Goal: Check status: Check status

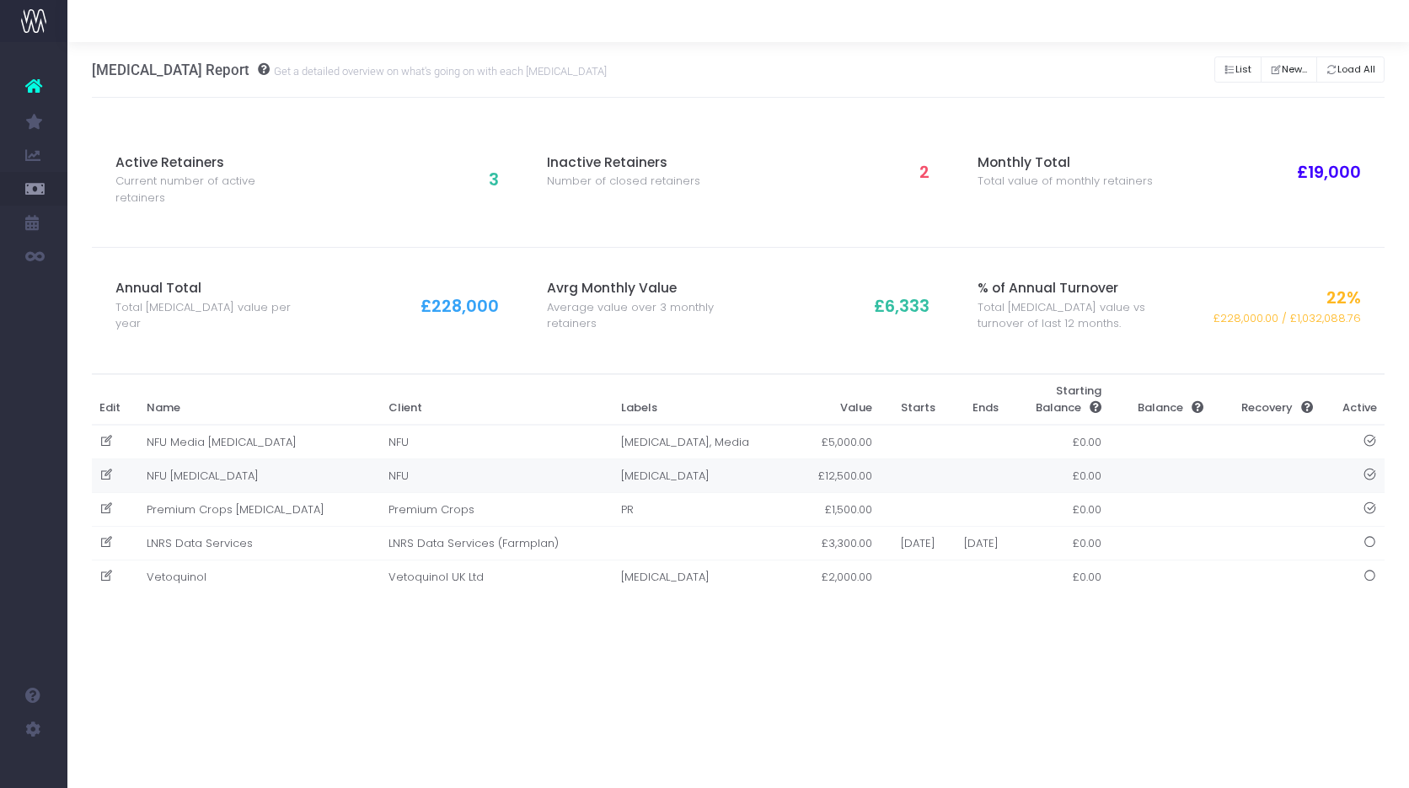
click at [197, 459] on td "NFU [MEDICAL_DATA]" at bounding box center [259, 476] width 242 height 34
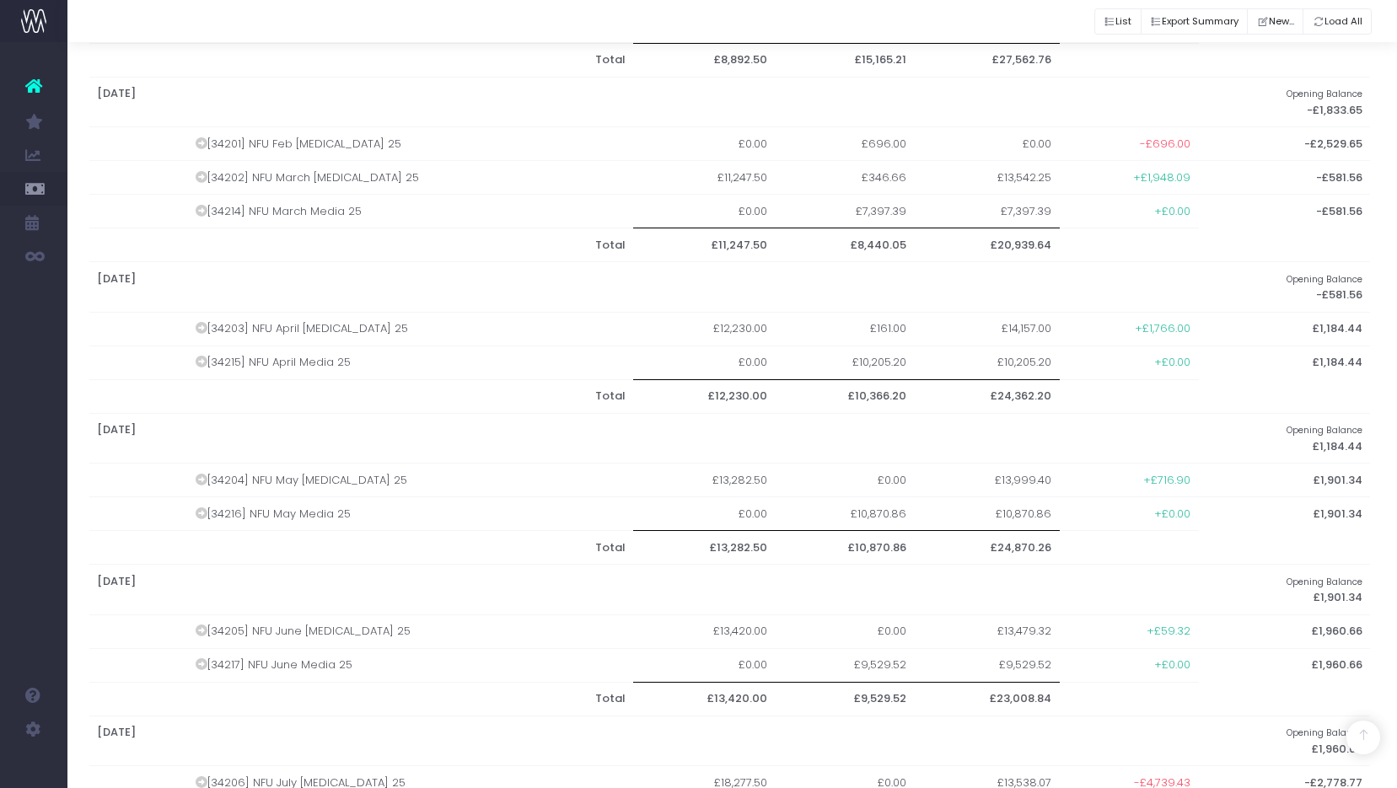
scroll to position [749, 3]
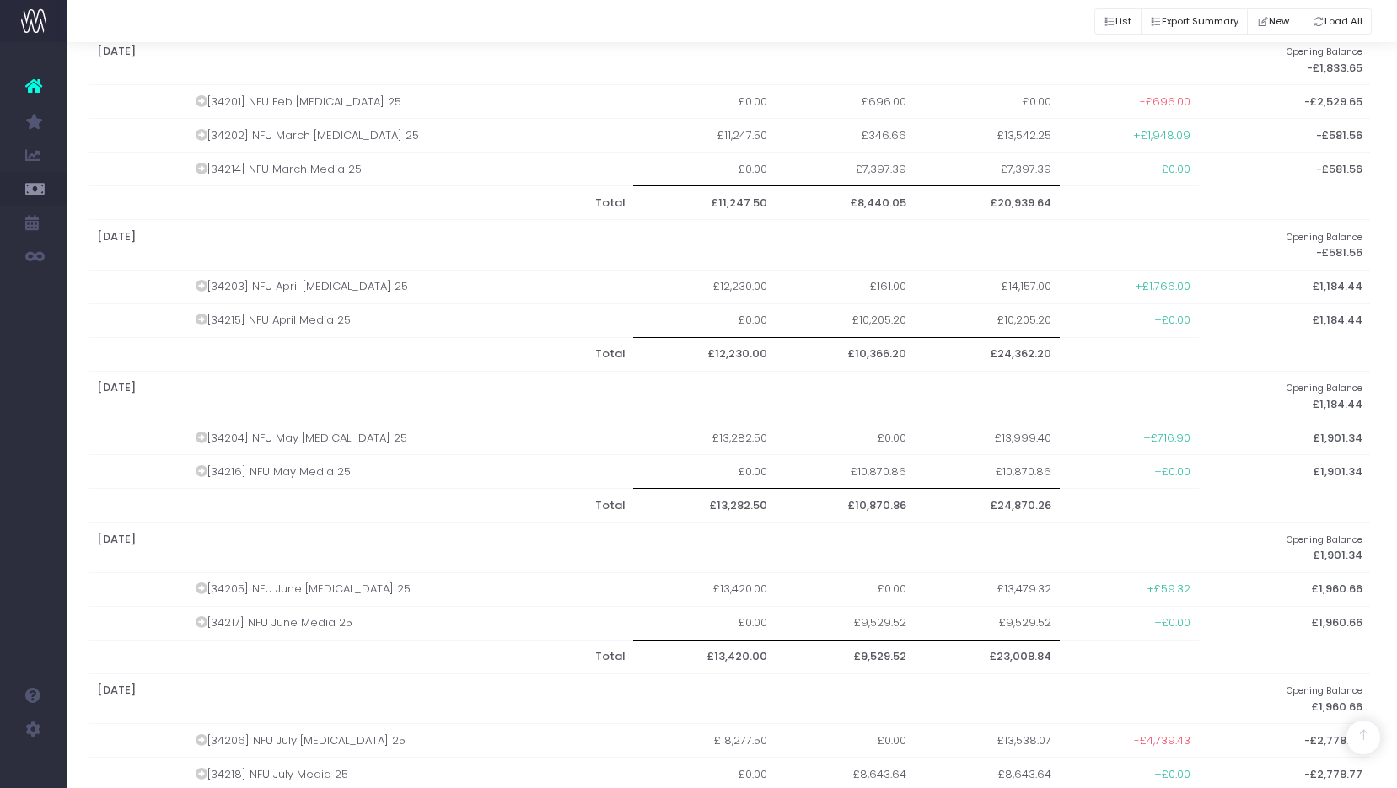
click at [829, 462] on td "£10,870.86" at bounding box center [845, 472] width 139 height 34
click at [984, 459] on td "£10,870.86" at bounding box center [987, 472] width 145 height 34
click at [876, 459] on td "£10,870.86" at bounding box center [845, 472] width 139 height 34
click at [1024, 459] on td "£10,870.86" at bounding box center [987, 472] width 145 height 34
click at [915, 459] on td "£10,870.86" at bounding box center [987, 472] width 145 height 34
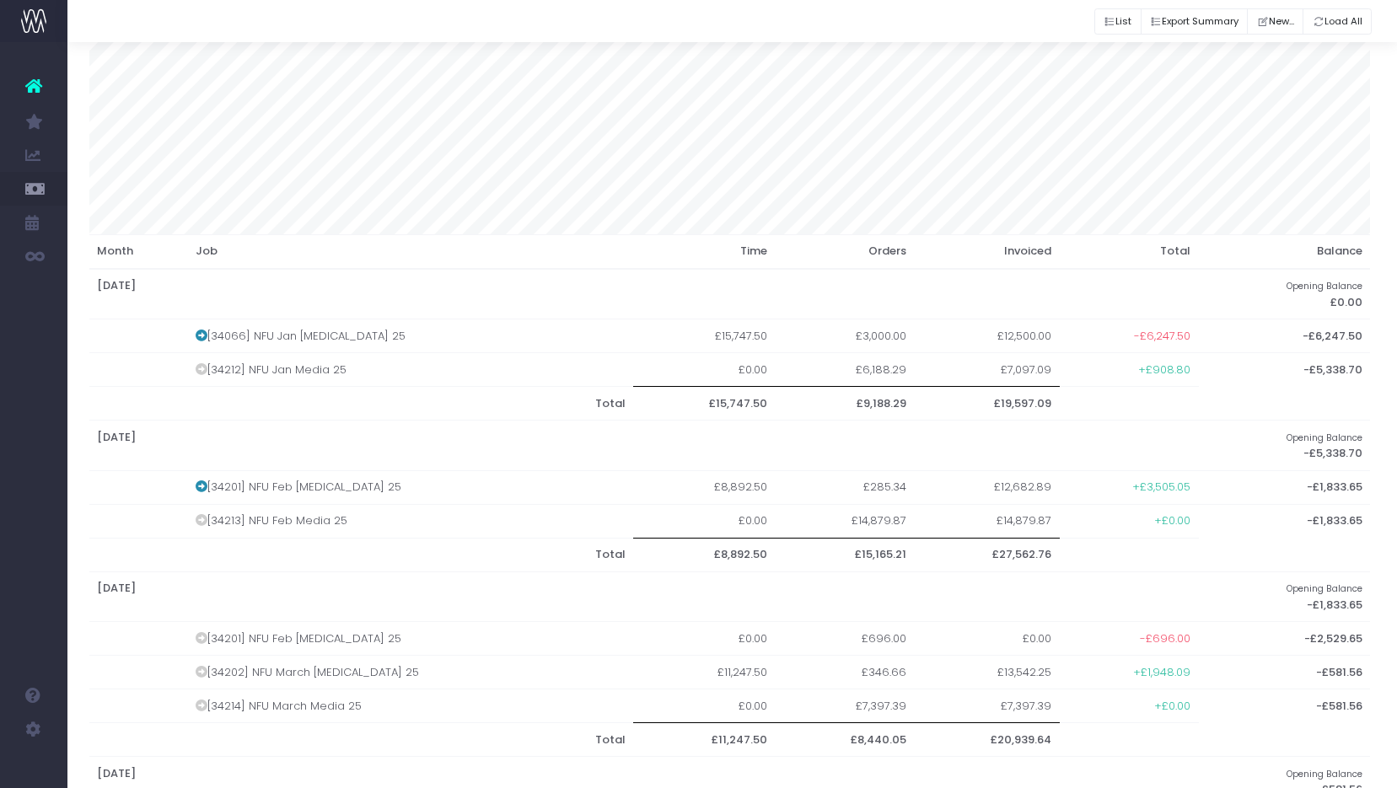
scroll to position [217, 3]
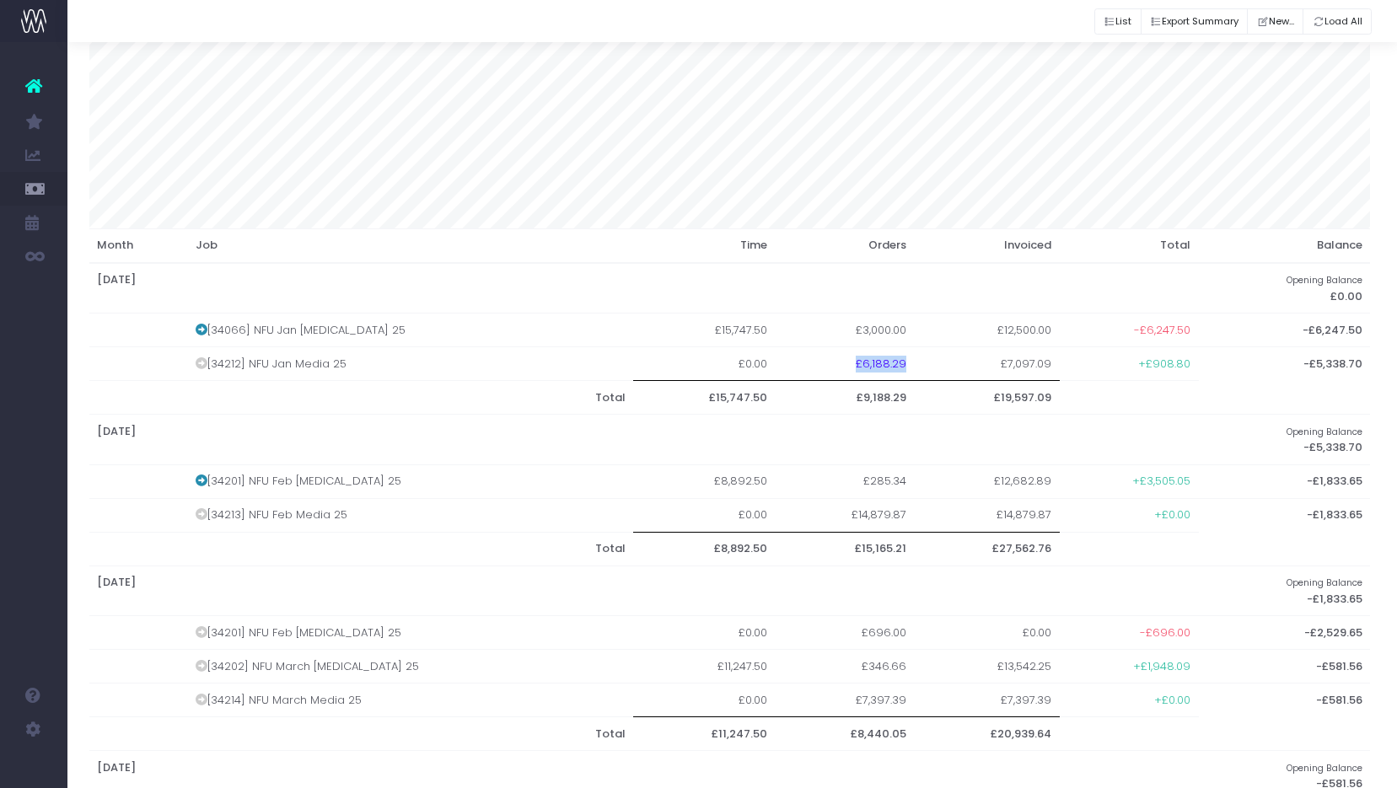
drag, startPoint x: 828, startPoint y: 362, endPoint x: 877, endPoint y: 362, distance: 48.9
click at [878, 362] on td "£6,188.29" at bounding box center [845, 364] width 139 height 34
drag, startPoint x: 974, startPoint y: 362, endPoint x: 1042, endPoint y: 363, distance: 68.3
click at [1042, 363] on tr "[34212] NFU Jan Media 25 £0.00 £6,188.29 £7,097.09 +£908.80 -£5,338.70" at bounding box center [729, 364] width 1281 height 34
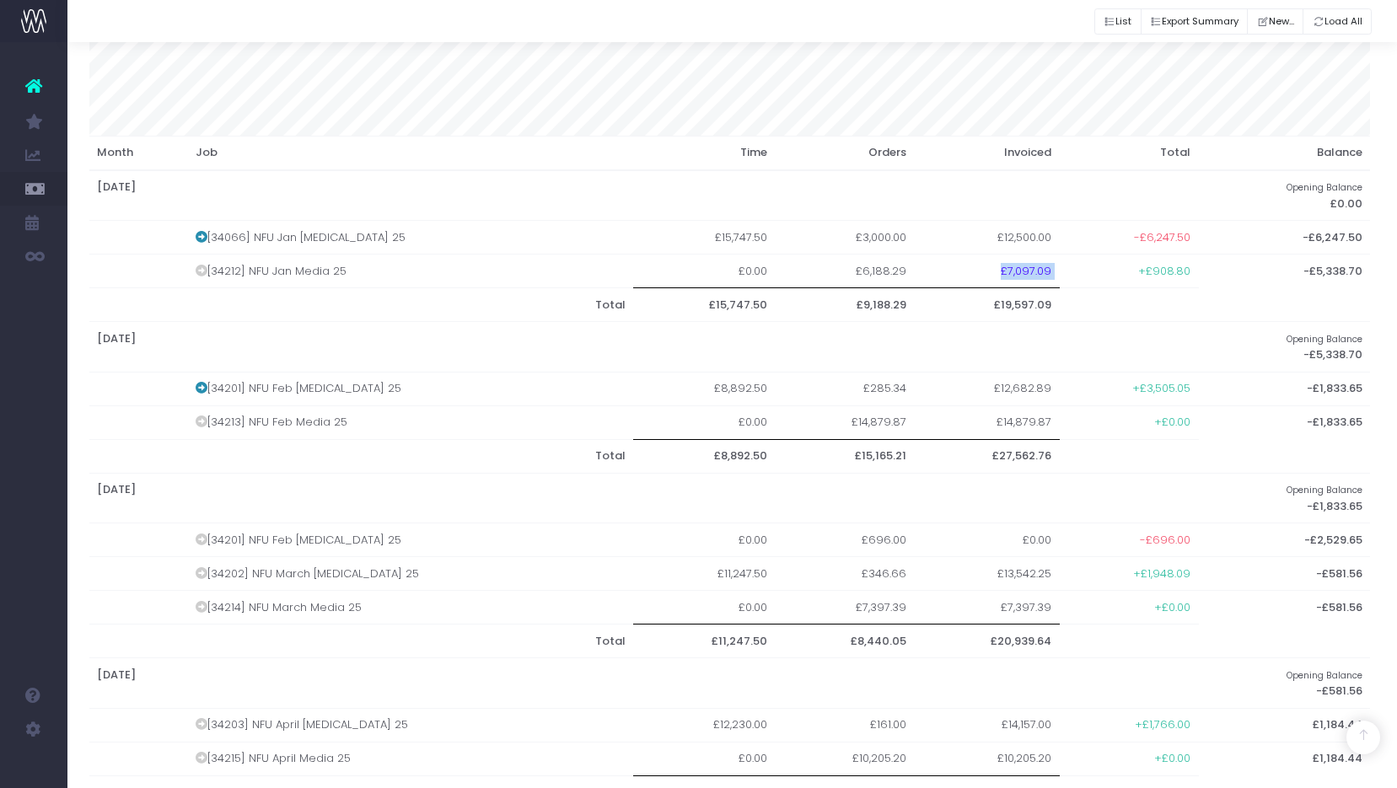
scroll to position [326, 3]
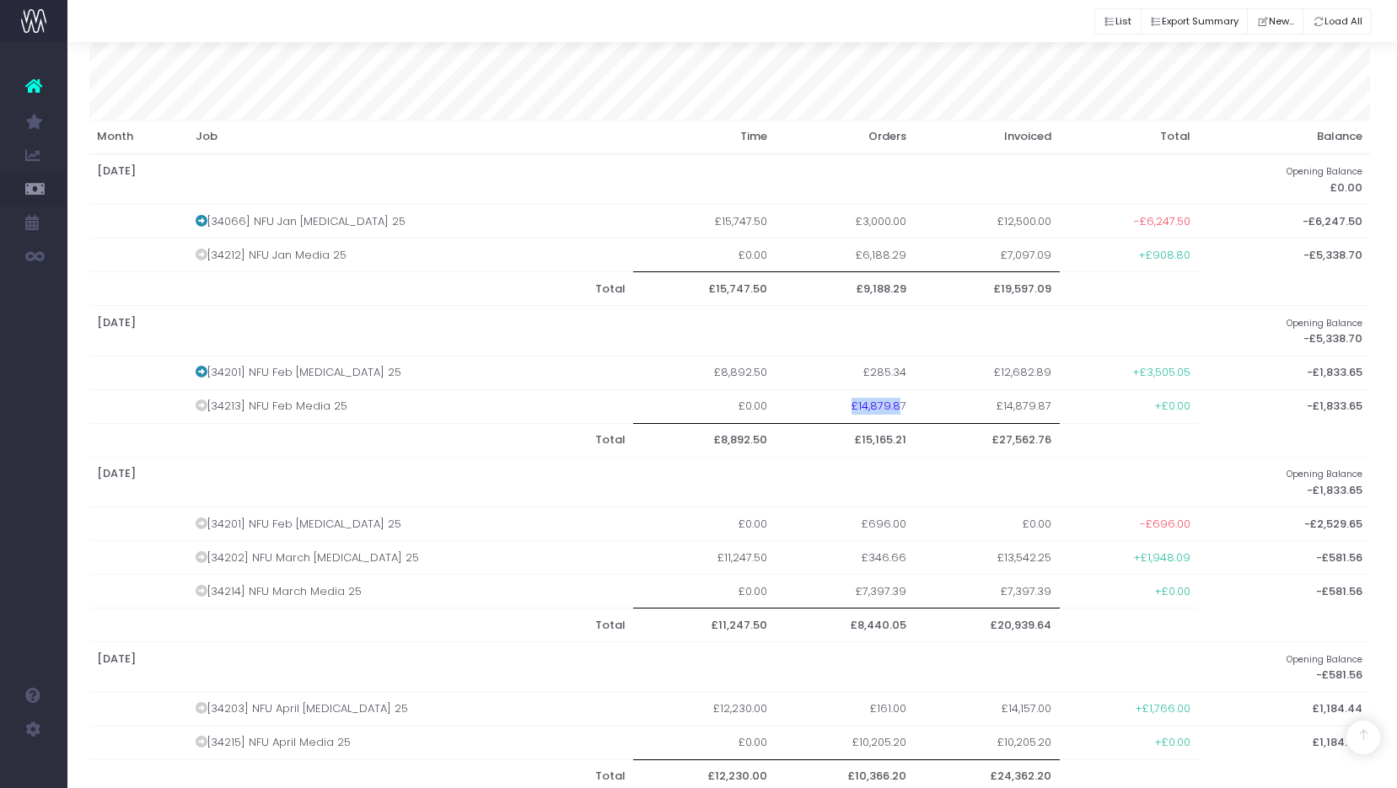
drag, startPoint x: 823, startPoint y: 405, endPoint x: 872, endPoint y: 405, distance: 48.9
click at [871, 405] on td "£14,879.87" at bounding box center [845, 406] width 139 height 34
drag, startPoint x: 973, startPoint y: 404, endPoint x: 1039, endPoint y: 406, distance: 66.6
click at [1039, 406] on tr "[34213] NFU Feb Media 25 £0.00 £14,879.87 £14,879.87 +£0.00 -£1,833.65" at bounding box center [729, 406] width 1281 height 34
click at [1060, 406] on td "+£0.00" at bounding box center [1129, 406] width 139 height 34
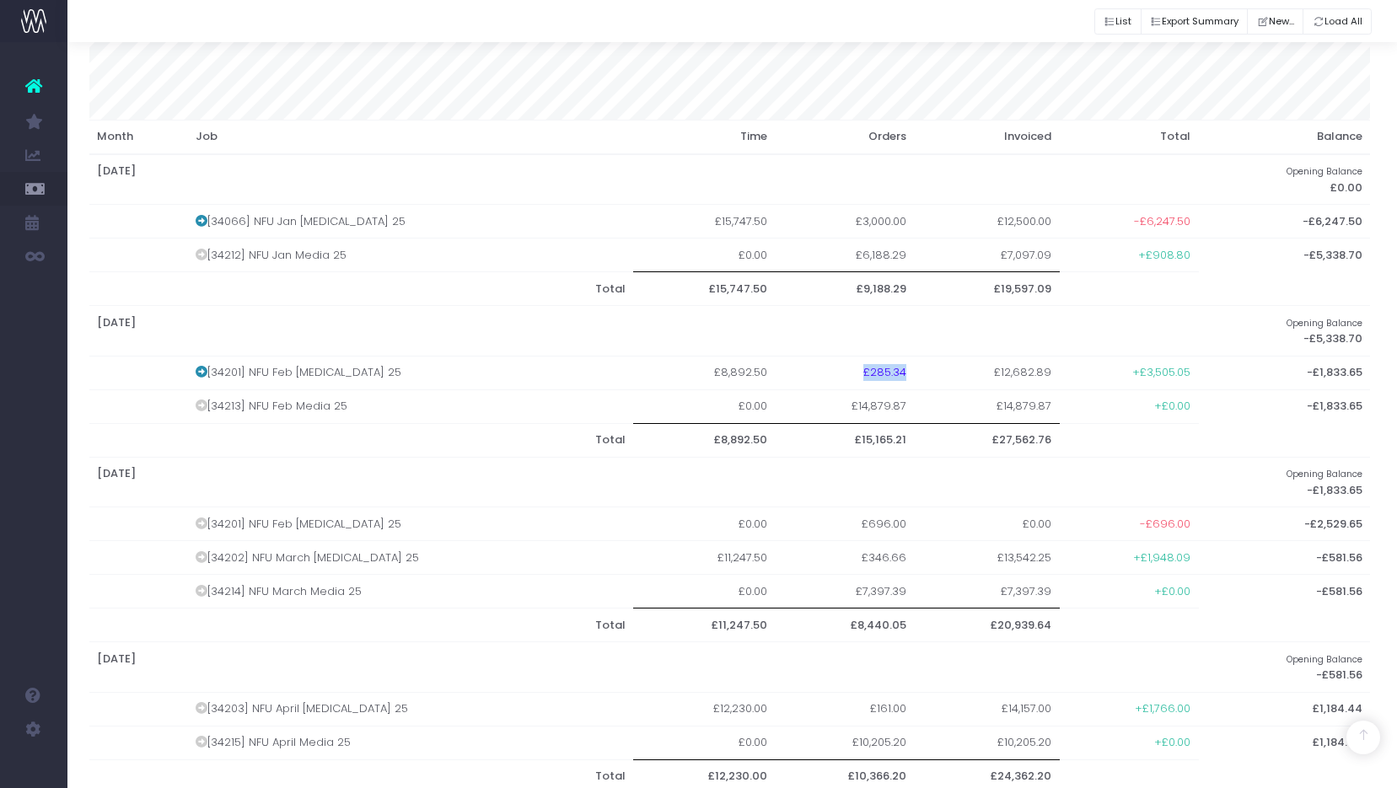
drag, startPoint x: 874, startPoint y: 366, endPoint x: 813, endPoint y: 367, distance: 60.7
click at [813, 367] on td "£285.34" at bounding box center [845, 373] width 139 height 34
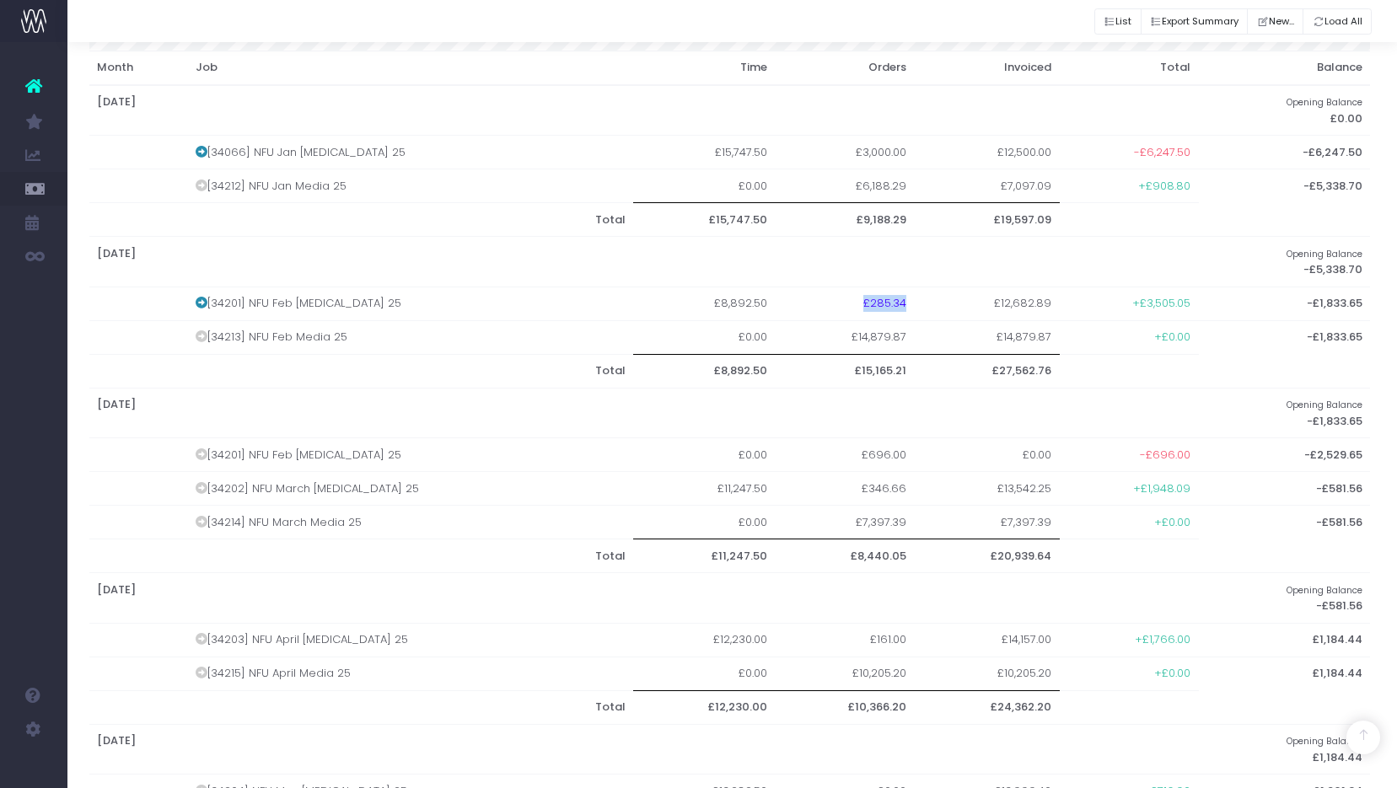
click at [852, 287] on td "£285.34" at bounding box center [845, 304] width 139 height 34
click at [852, 296] on td "£285.34" at bounding box center [845, 304] width 139 height 34
click at [868, 454] on td "£696.00" at bounding box center [845, 455] width 139 height 34
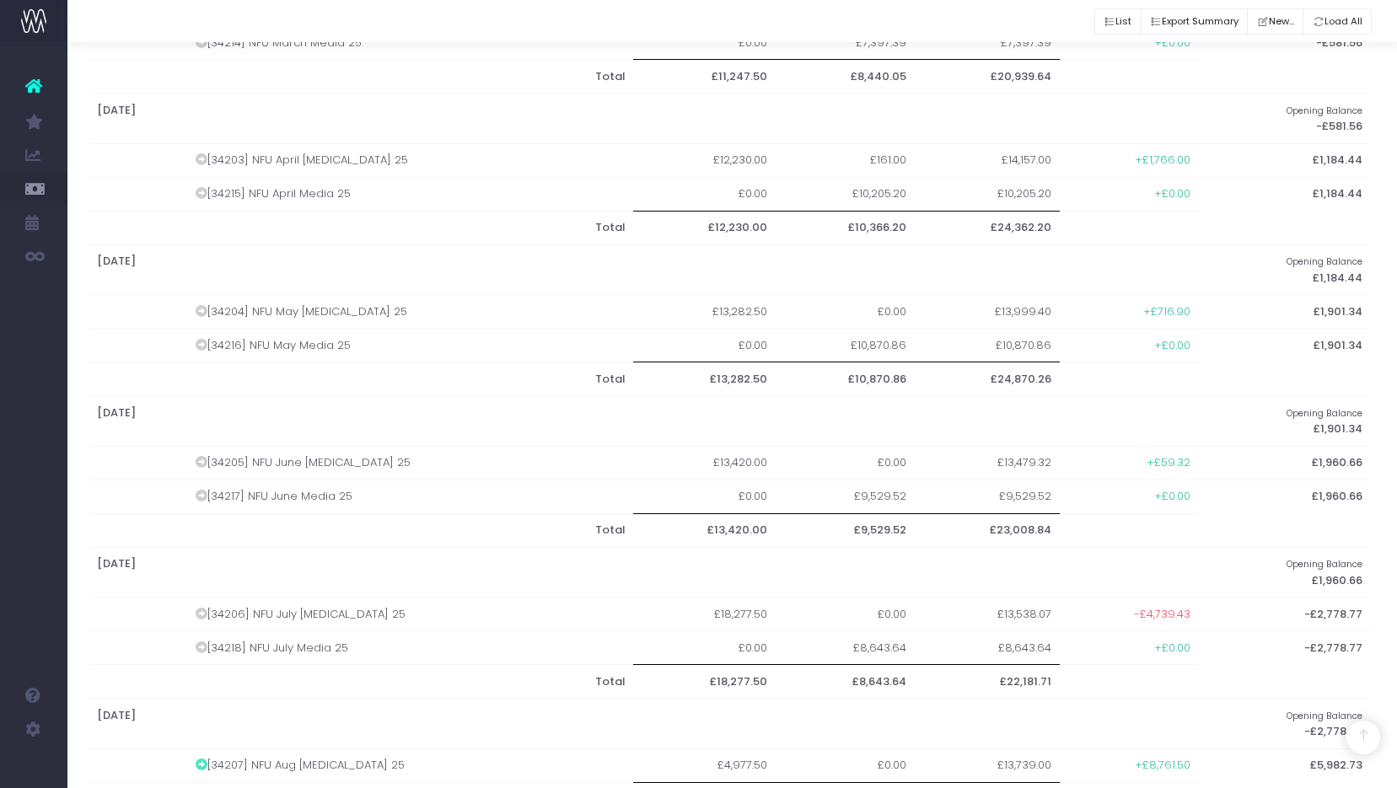
scroll to position [885, 3]
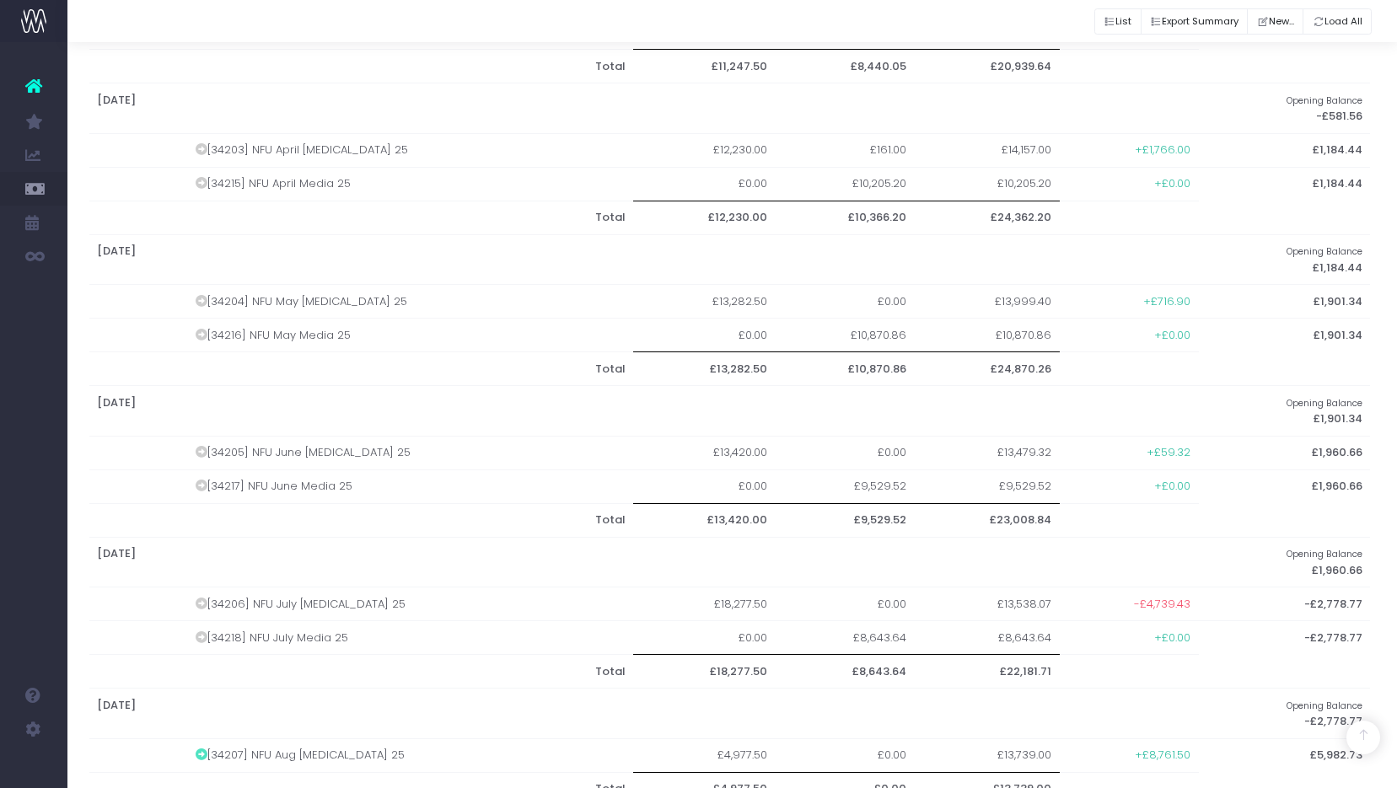
click at [853, 287] on td "£0.00" at bounding box center [845, 302] width 139 height 34
click at [869, 438] on td "£0.00" at bounding box center [845, 453] width 139 height 34
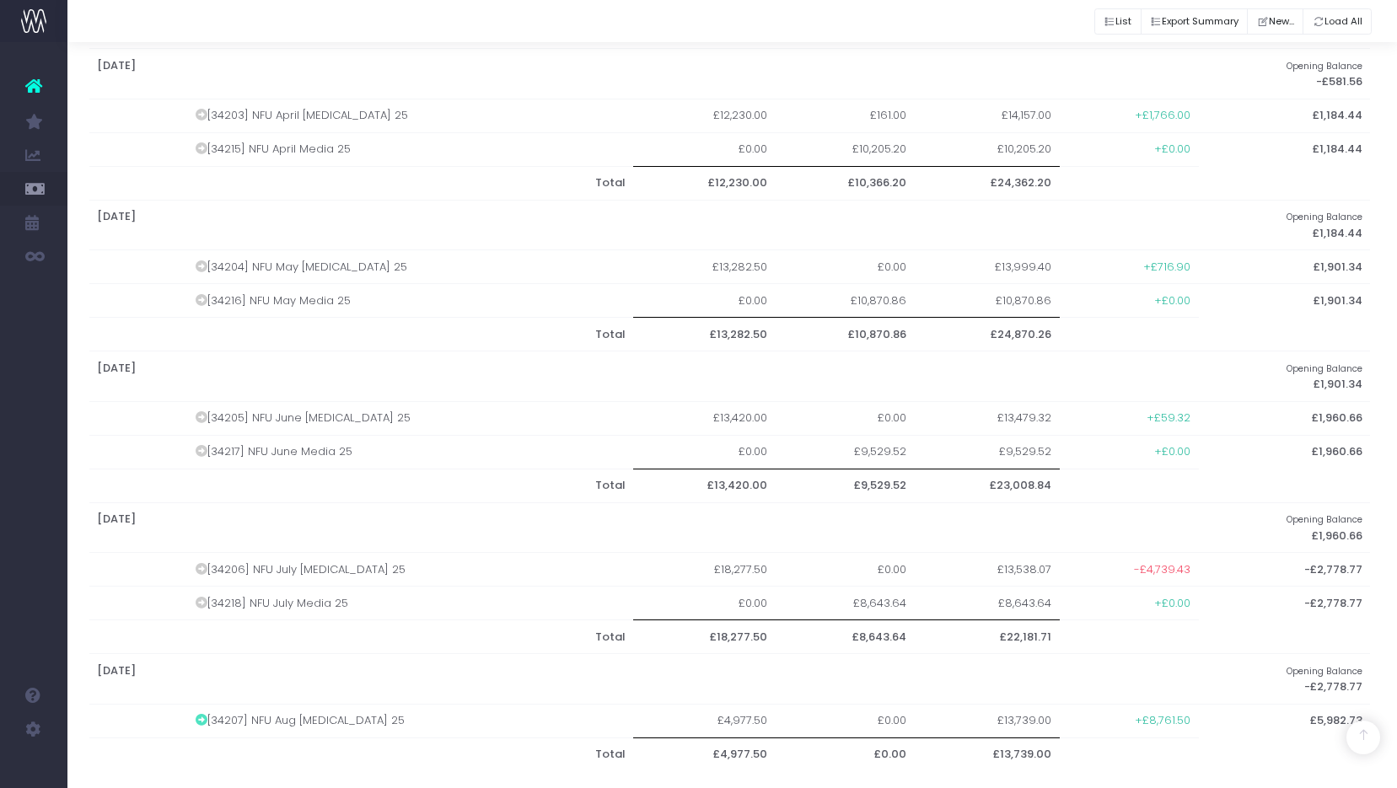
click at [866, 555] on td "£0.00" at bounding box center [845, 570] width 139 height 34
click at [854, 704] on td "£0.00" at bounding box center [845, 721] width 139 height 34
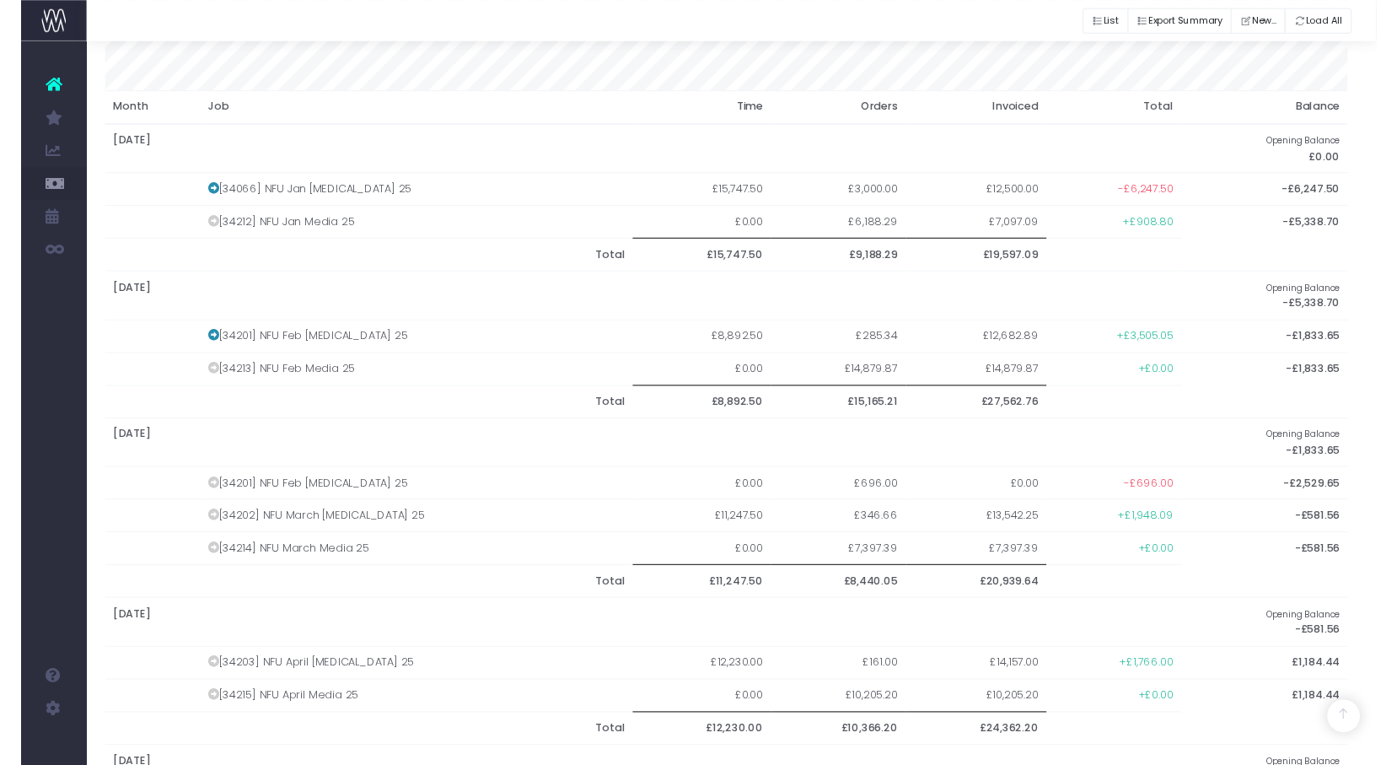
scroll to position [356, 5]
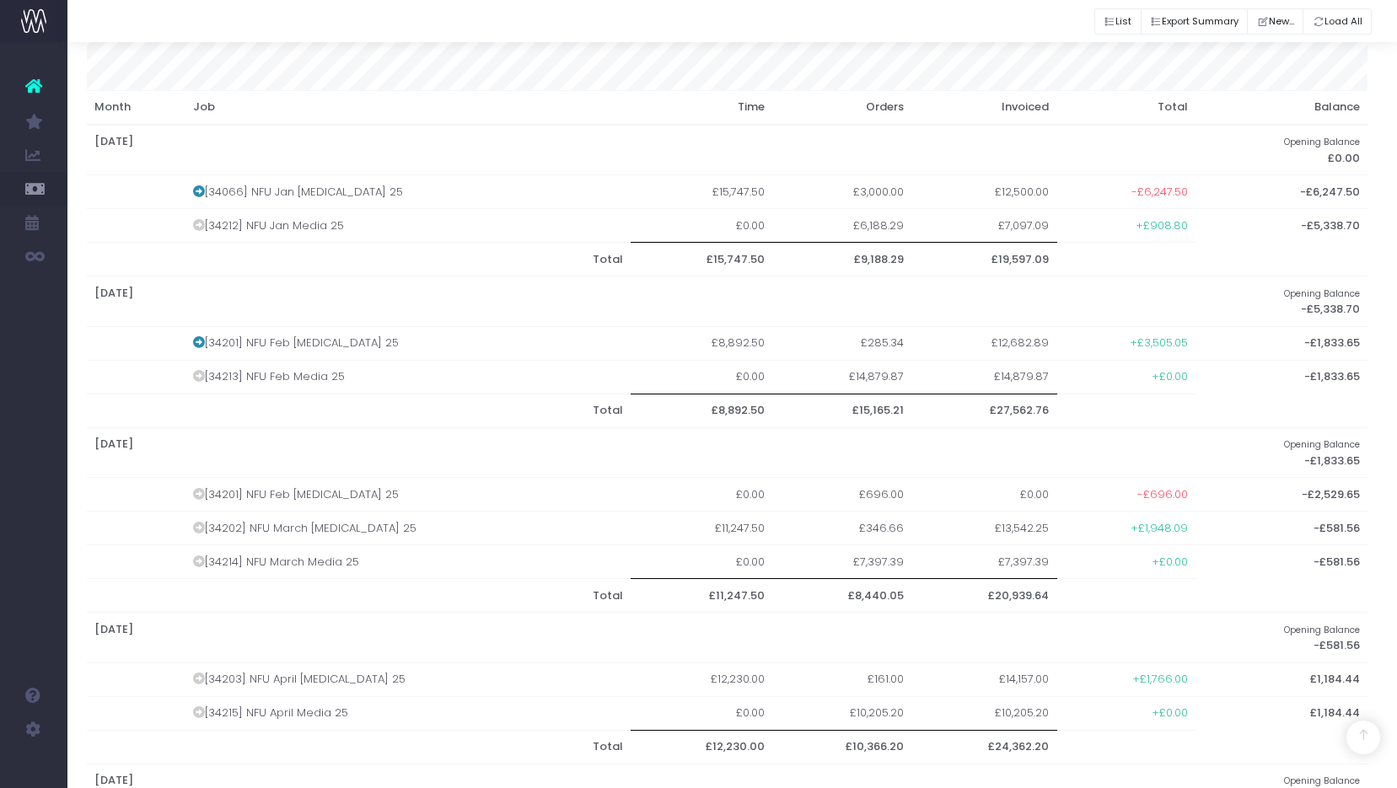
click at [203, 488] on icon at bounding box center [199, 494] width 12 height 12
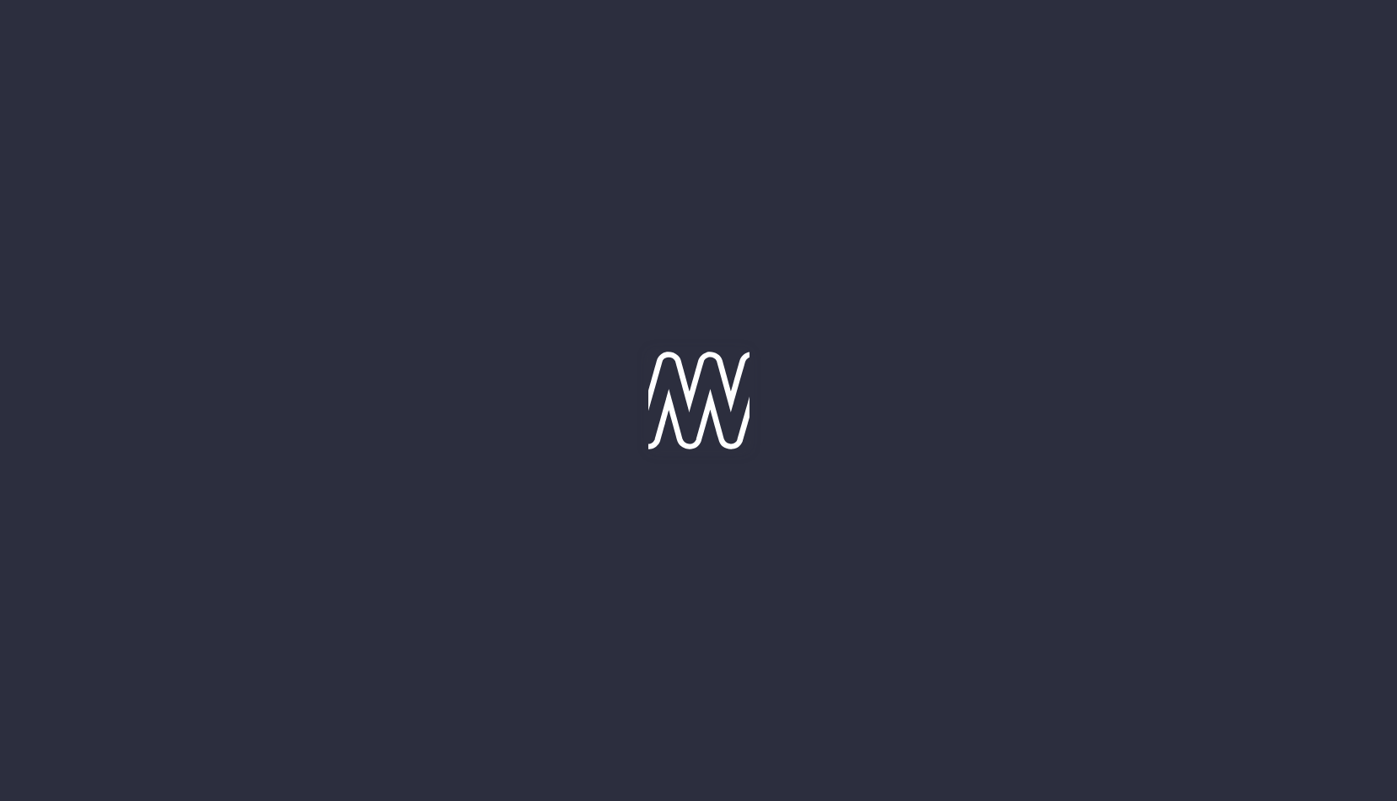
type input "[DATE]"
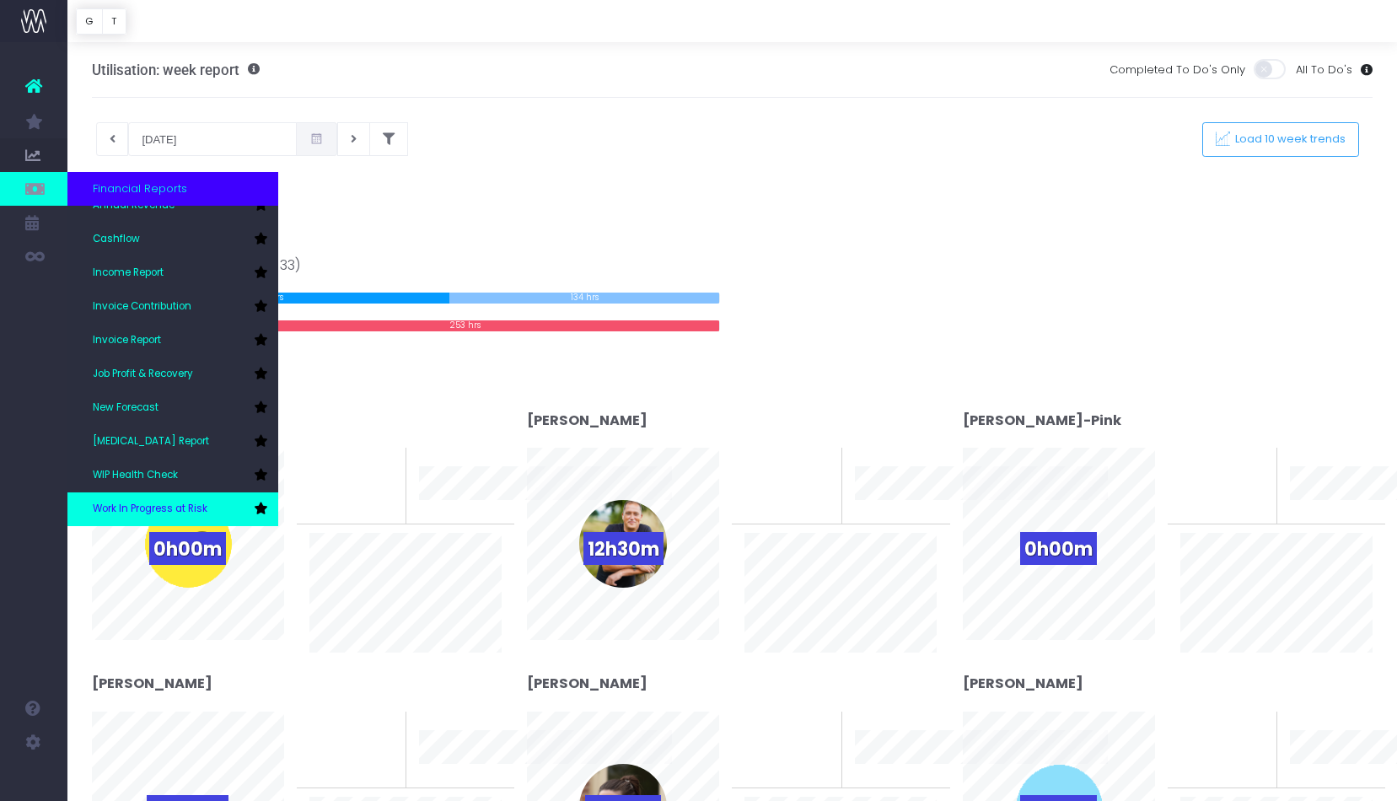
scroll to position [51, 0]
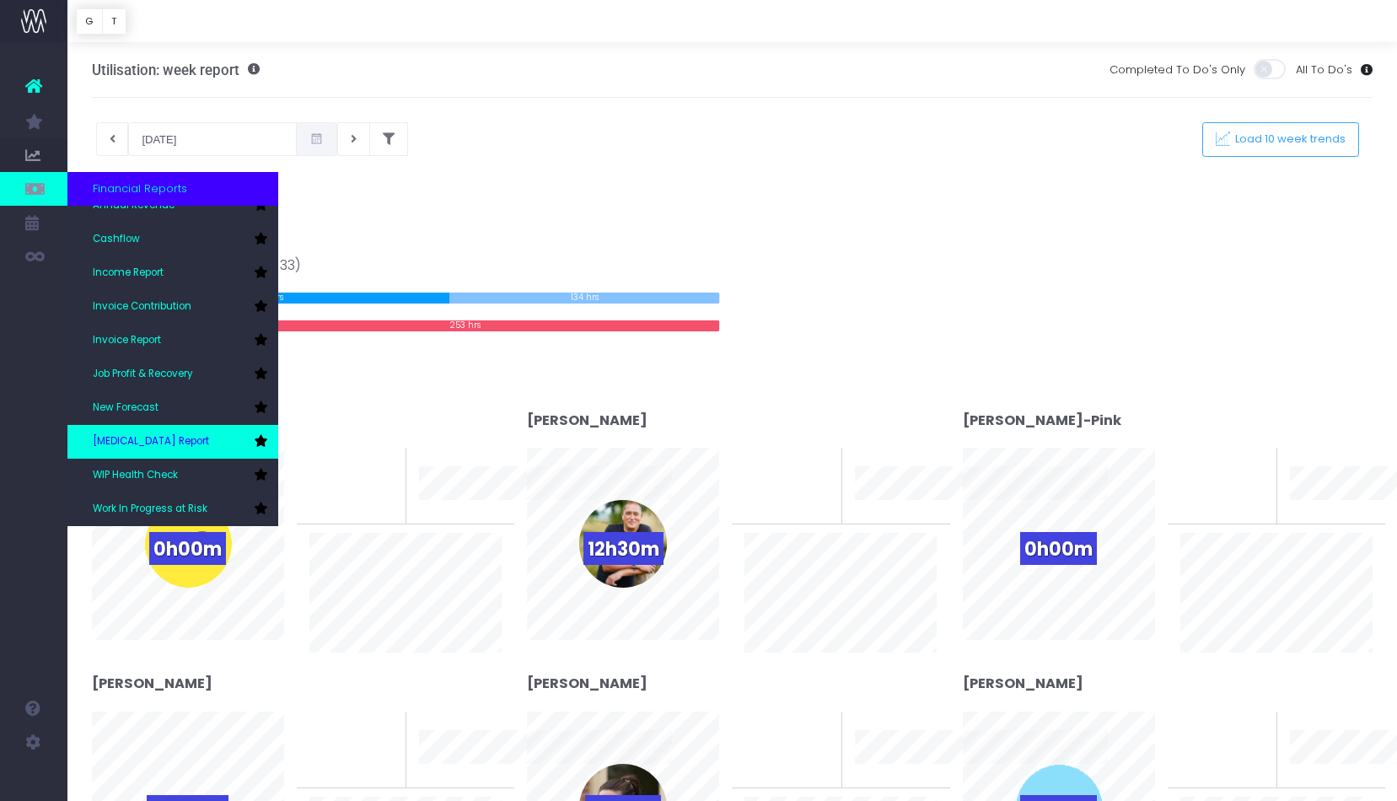
click at [141, 442] on span "[MEDICAL_DATA] Report" at bounding box center [151, 441] width 116 height 15
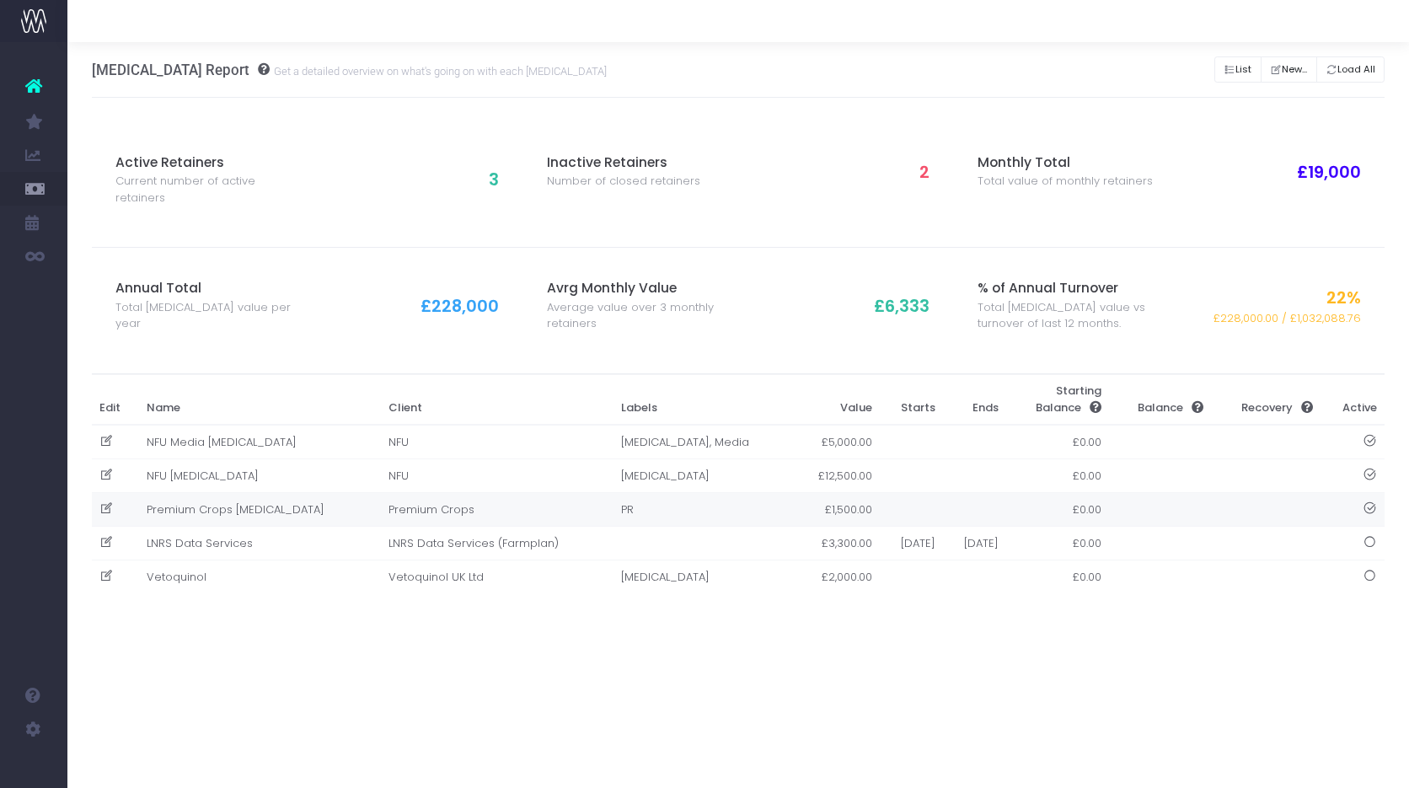
click at [201, 493] on td "Premium Crops retainer" at bounding box center [259, 510] width 242 height 34
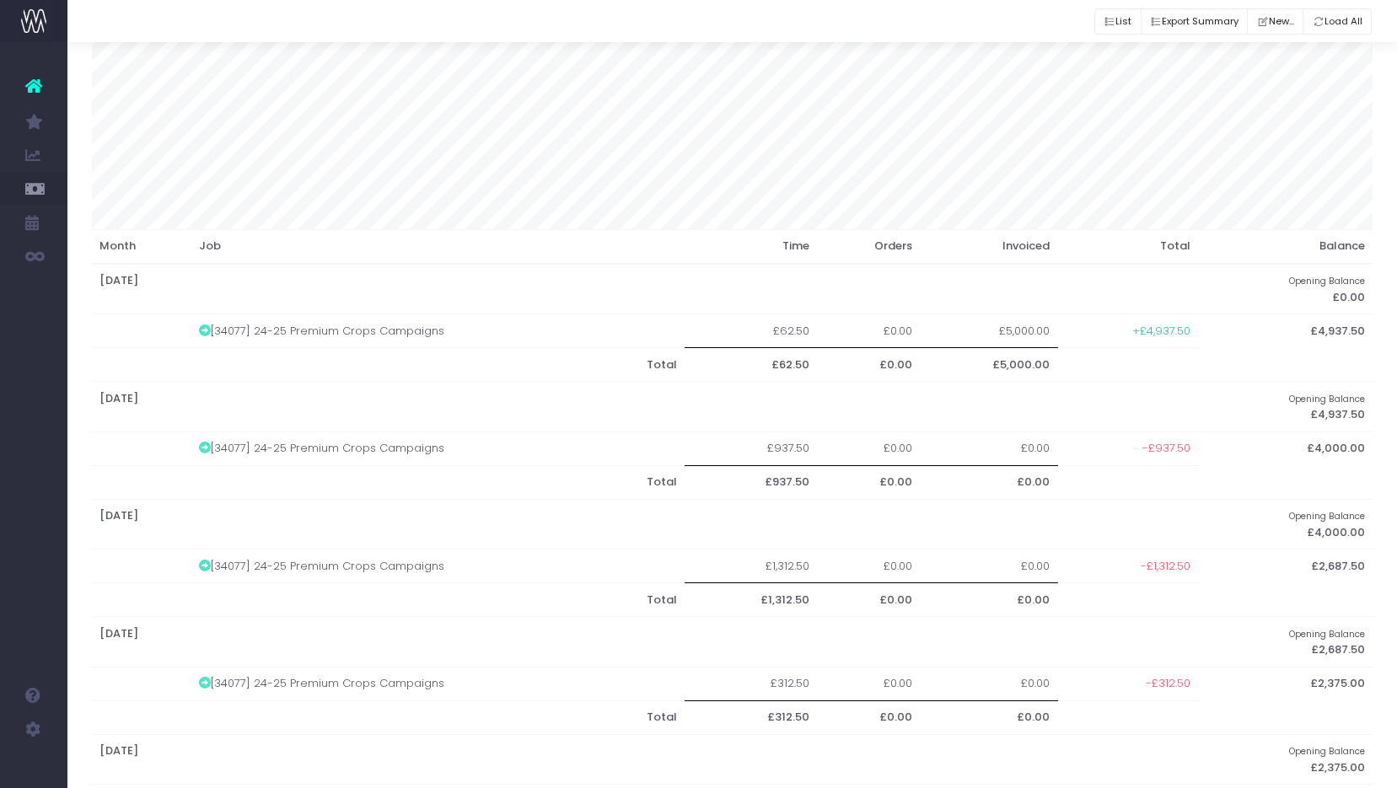
scroll to position [217, 0]
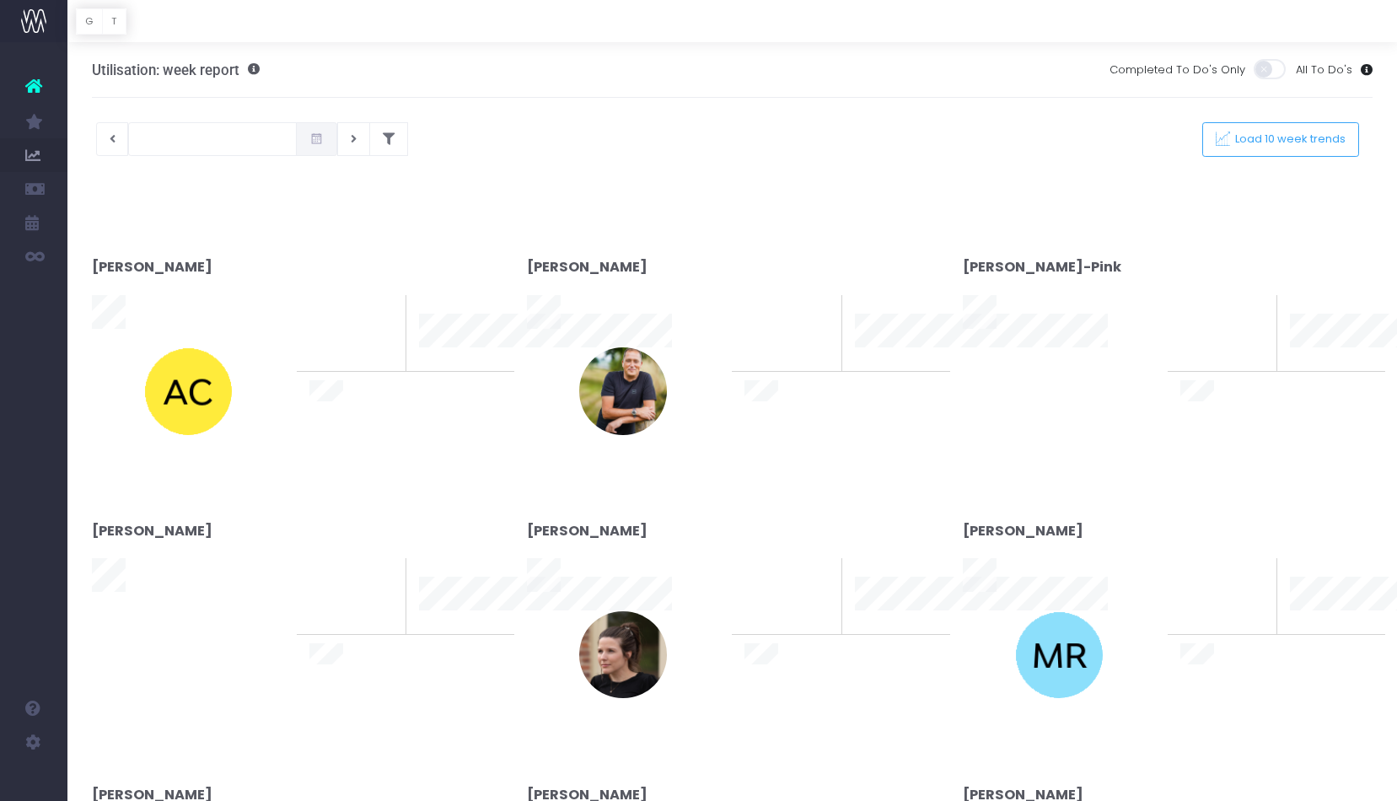
type input "[DATE]"
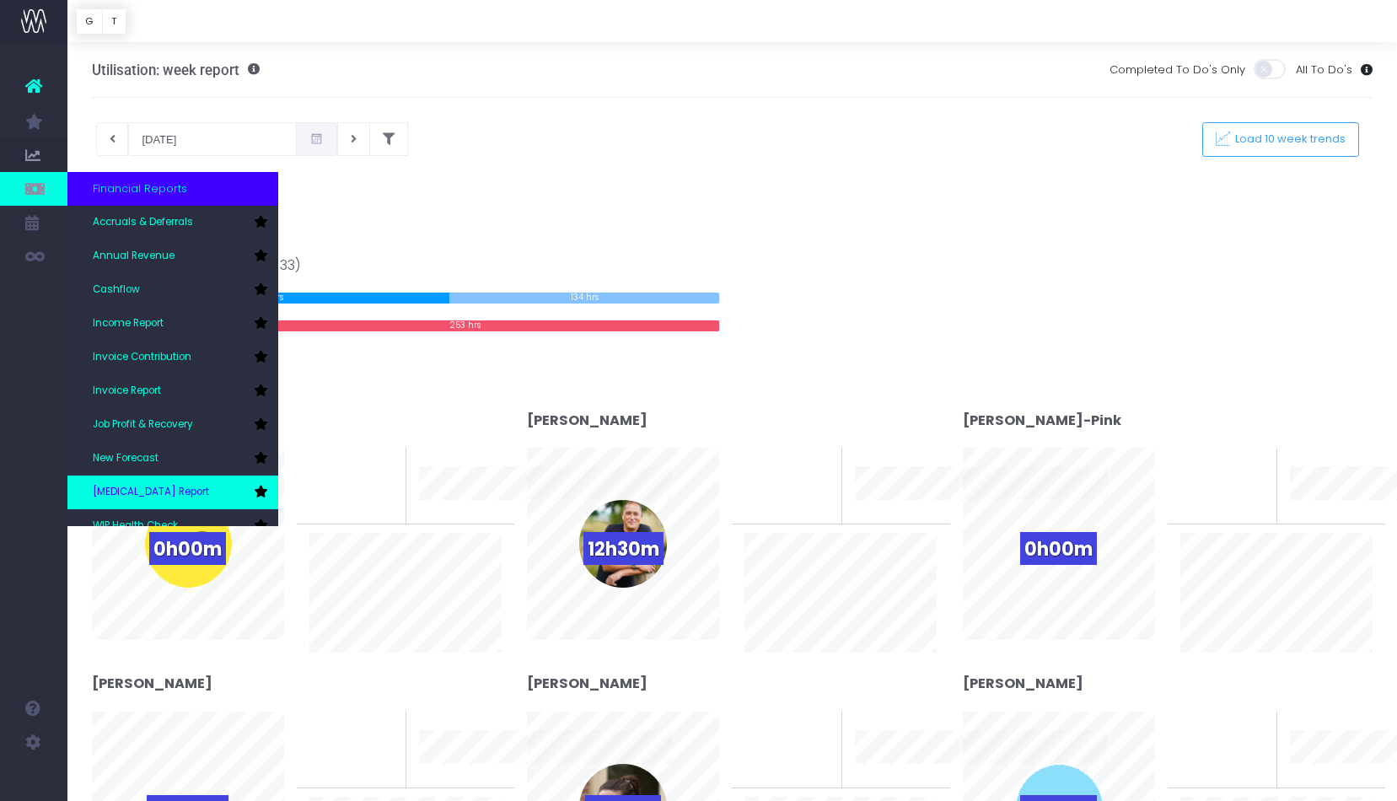
click at [141, 487] on span "[MEDICAL_DATA] Report" at bounding box center [151, 492] width 116 height 15
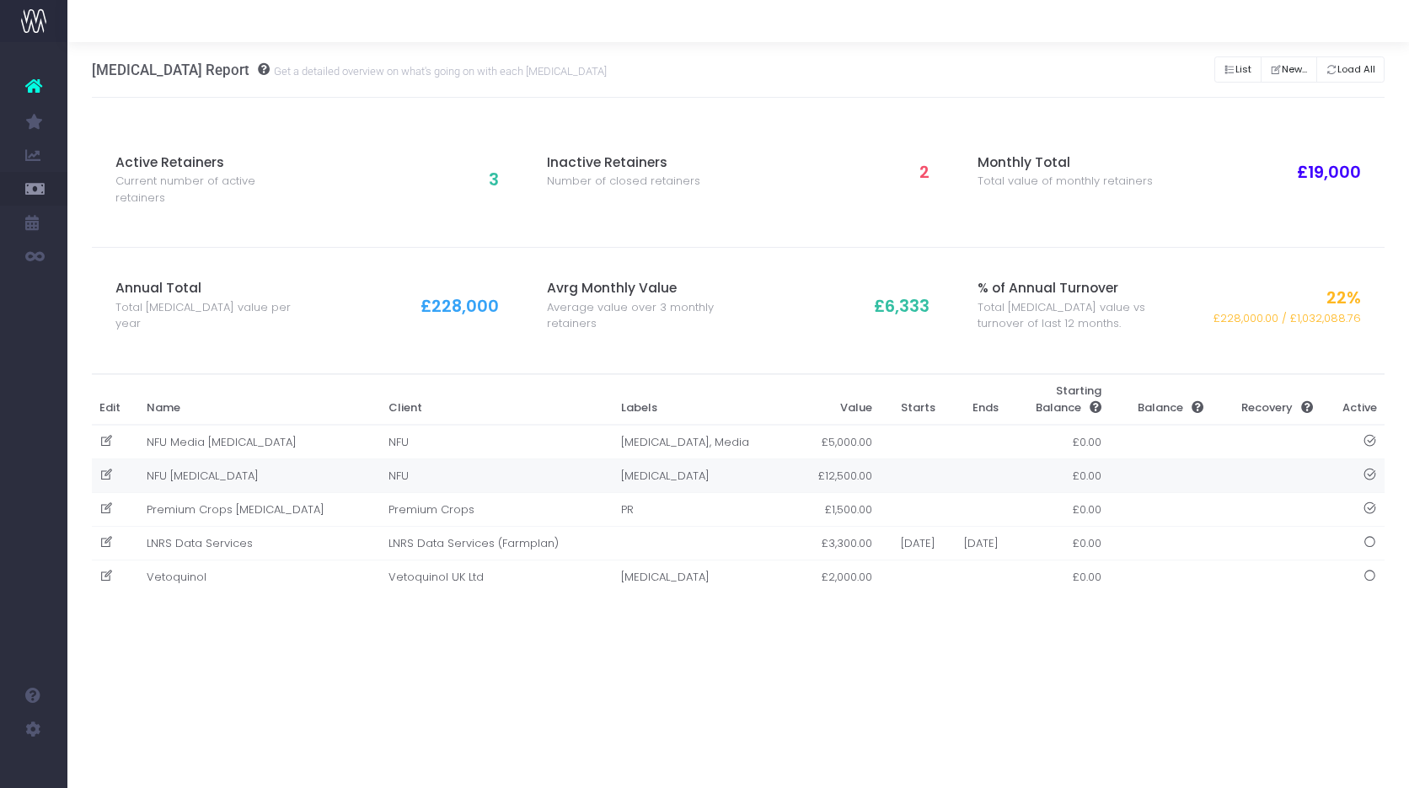
click at [207, 464] on td "NFU [MEDICAL_DATA]" at bounding box center [259, 476] width 242 height 34
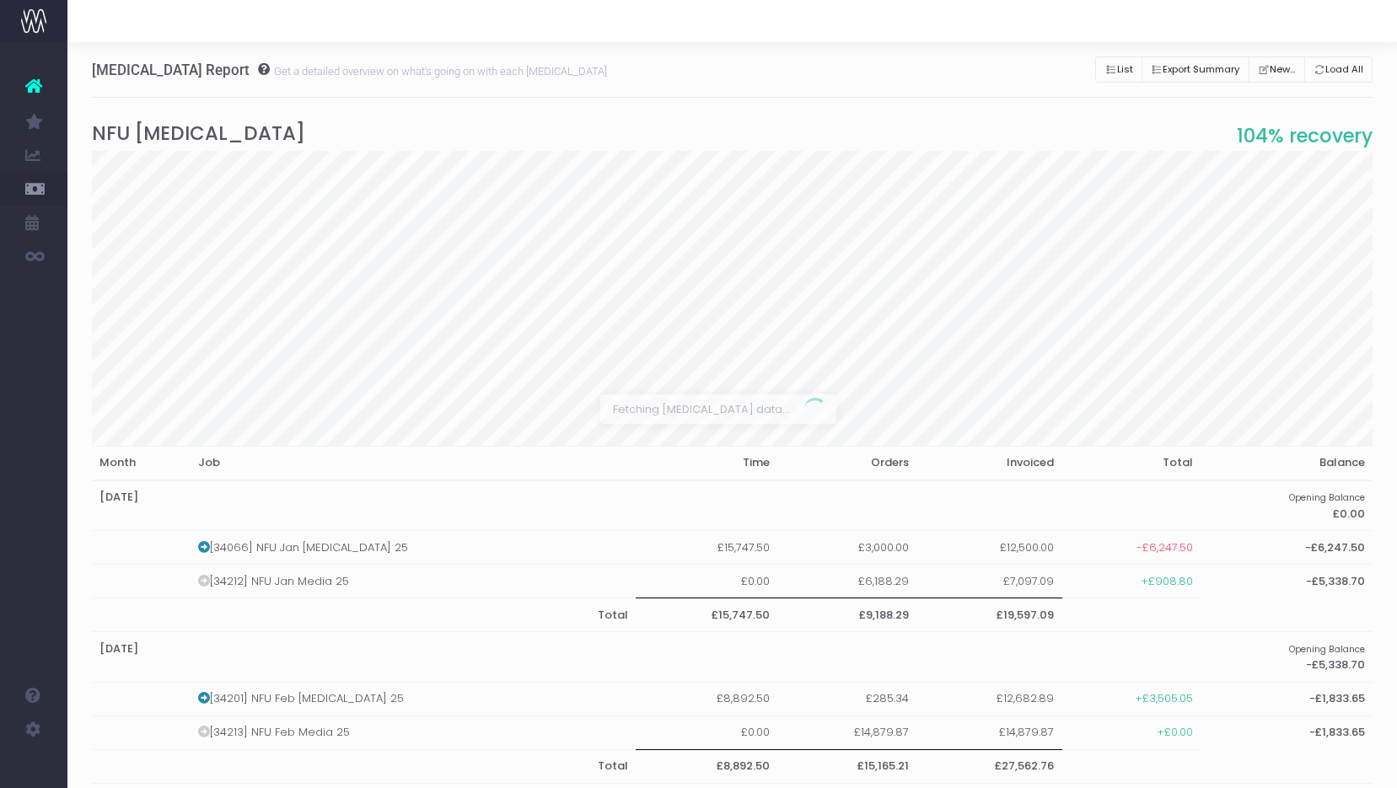
click at [206, 460] on div at bounding box center [698, 394] width 1397 height 788
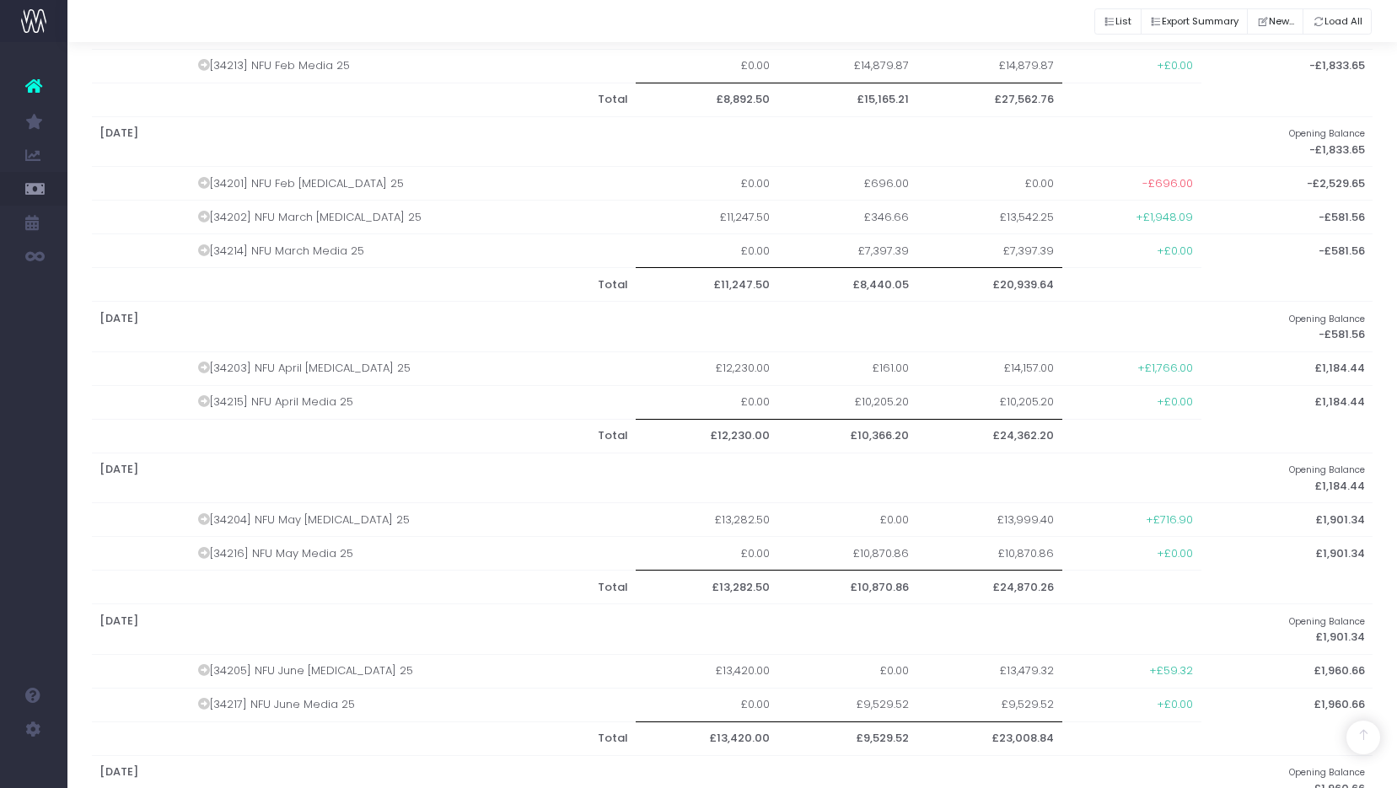
scroll to position [665, 0]
click at [261, 176] on td "[34201] NFU Feb [MEDICAL_DATA] 25" at bounding box center [413, 186] width 447 height 34
click at [204, 179] on icon at bounding box center [204, 185] width 12 height 12
